Goal: Information Seeking & Learning: Check status

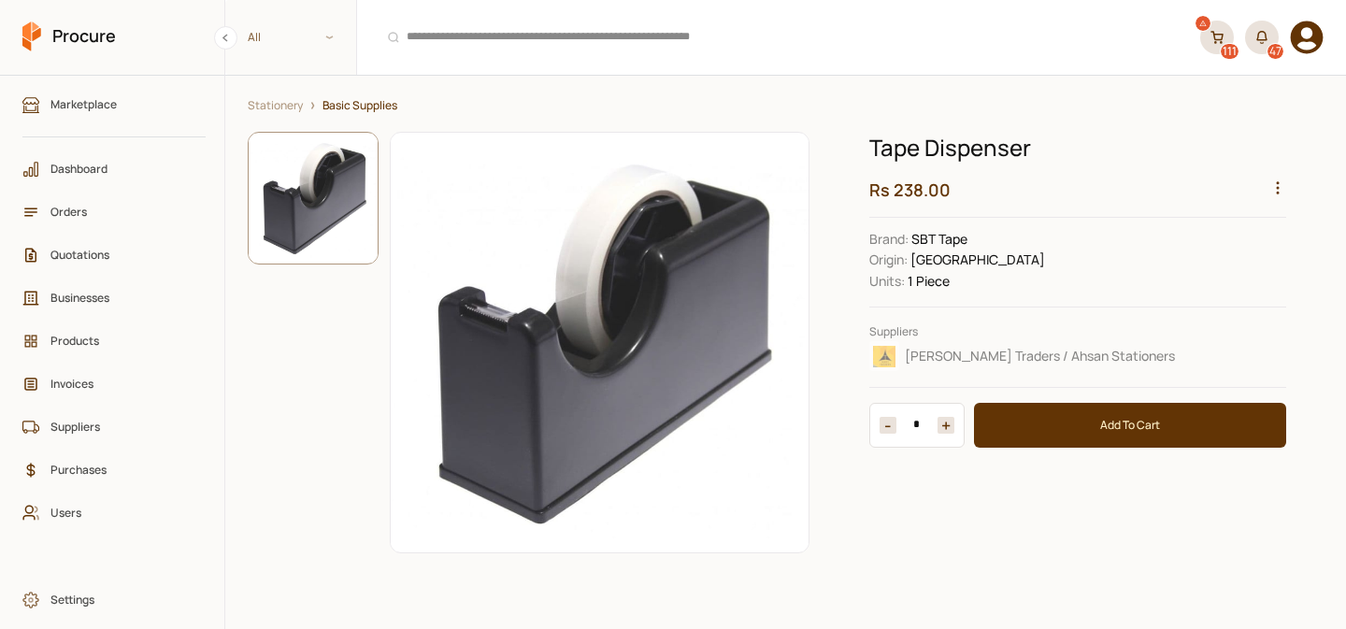
click at [1277, 188] on circle "button" at bounding box center [1278, 189] width 2 height 2
click at [1239, 289] on div "View Sales" at bounding box center [1233, 302] width 99 height 29
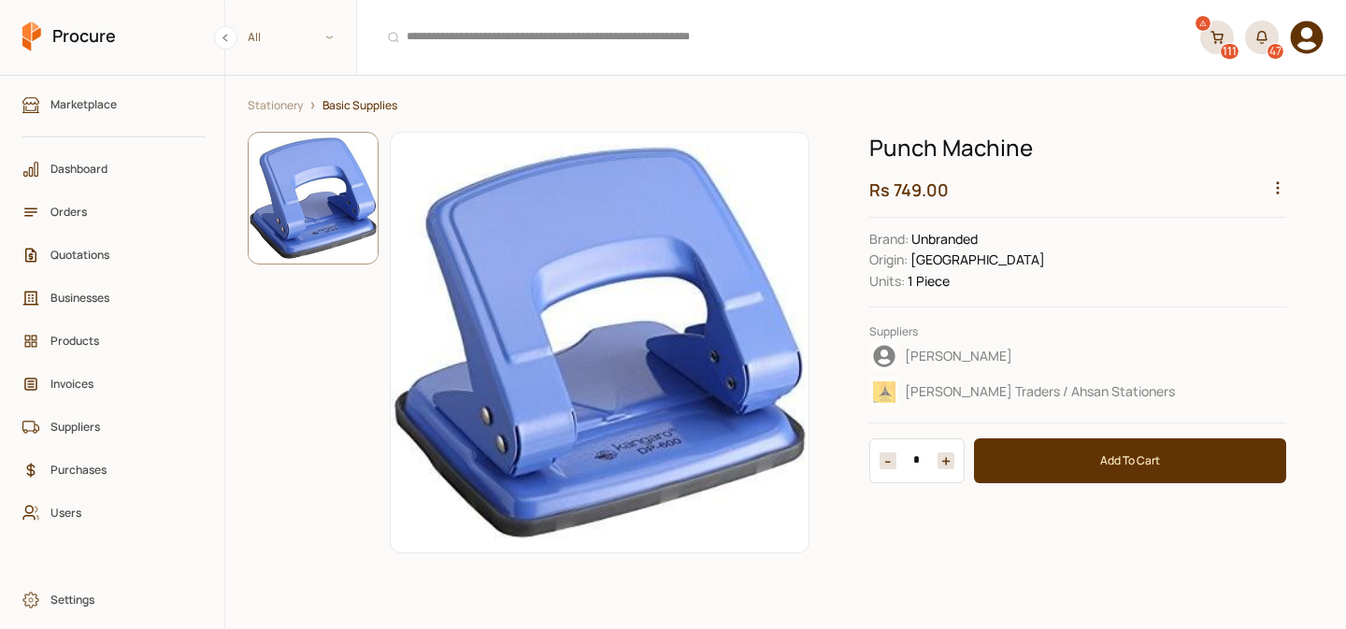
click at [1283, 192] on icon "button" at bounding box center [1277, 187] width 17 height 17
click at [1251, 290] on div "View Sales" at bounding box center [1233, 302] width 99 height 29
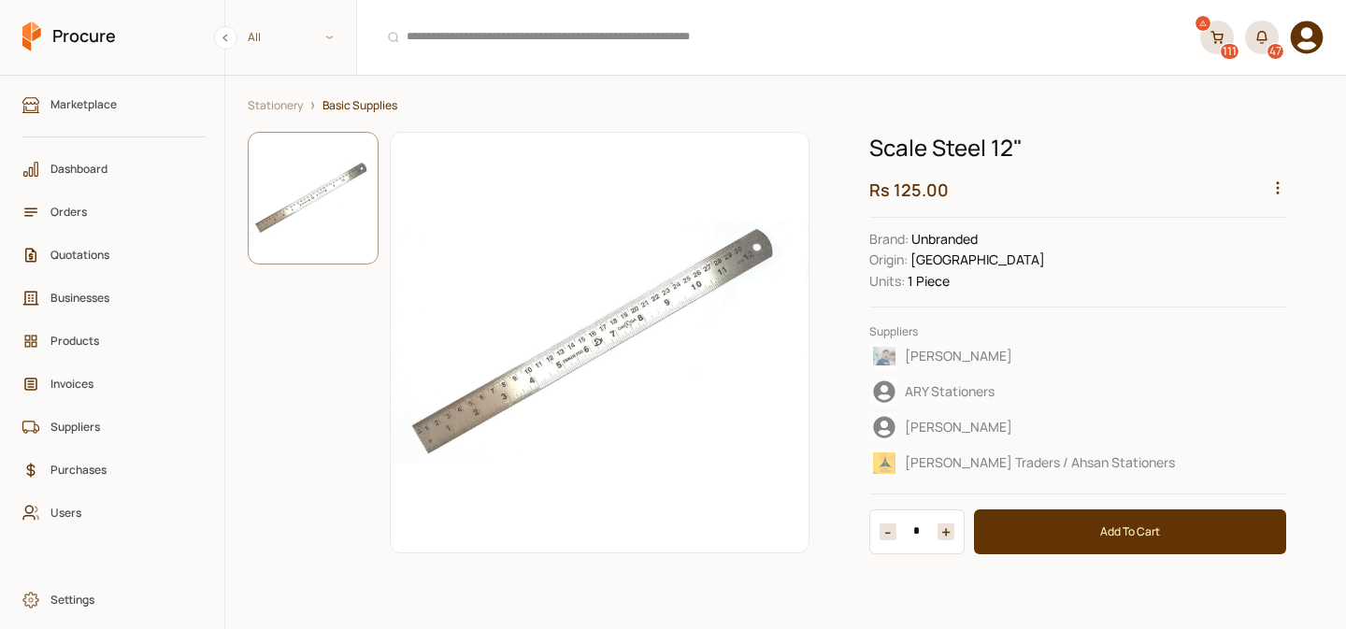
click at [1276, 187] on icon "button" at bounding box center [1277, 187] width 17 height 17
click at [1241, 288] on div "View Sales" at bounding box center [1233, 302] width 99 height 29
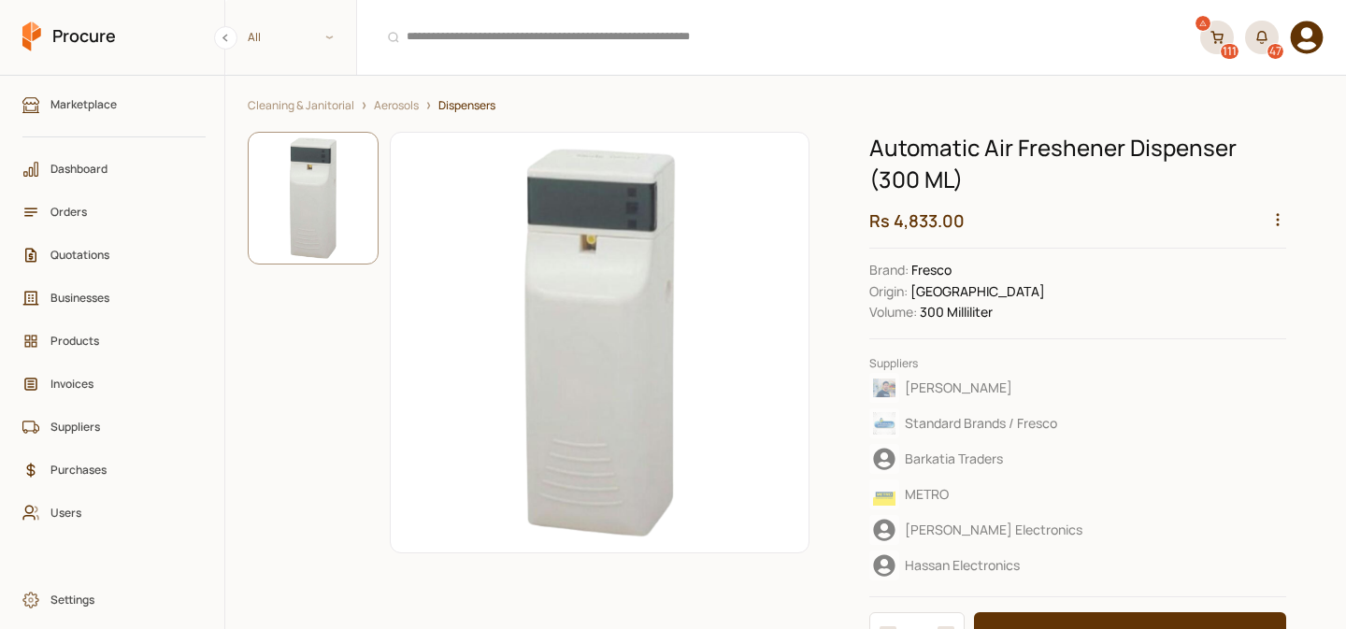
click at [1278, 223] on circle "button" at bounding box center [1278, 224] width 2 height 2
click at [1230, 320] on div "View Sales" at bounding box center [1233, 334] width 99 height 29
